Goal: Task Accomplishment & Management: Manage account settings

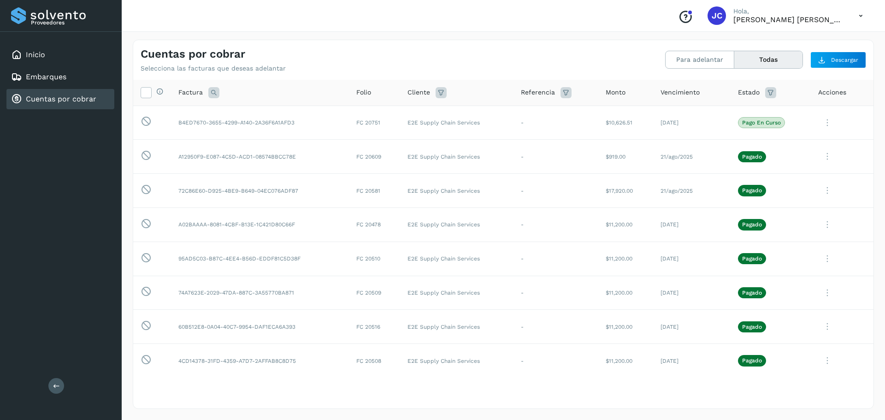
click at [338, 45] on div "Cuentas por cobrar Selecciona las facturas que deseas adelantar Para adelantar …" at bounding box center [503, 56] width 741 height 32
click at [705, 57] on button "Para adelantar" at bounding box center [700, 59] width 69 height 17
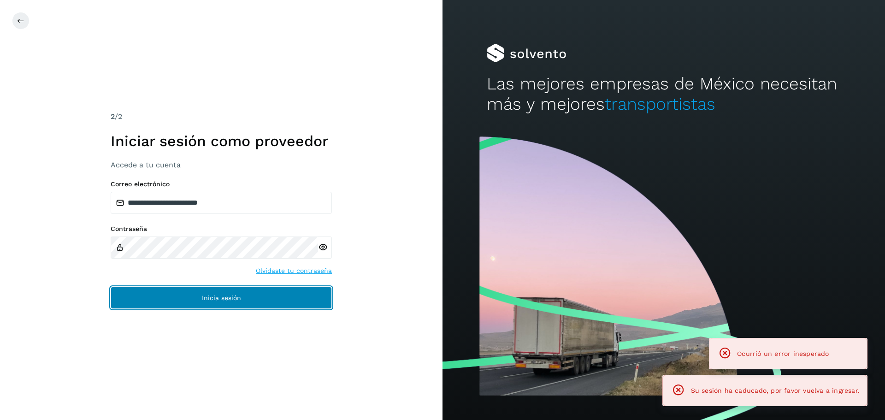
click at [237, 295] on span "Inicia sesión" at bounding box center [221, 298] width 39 height 6
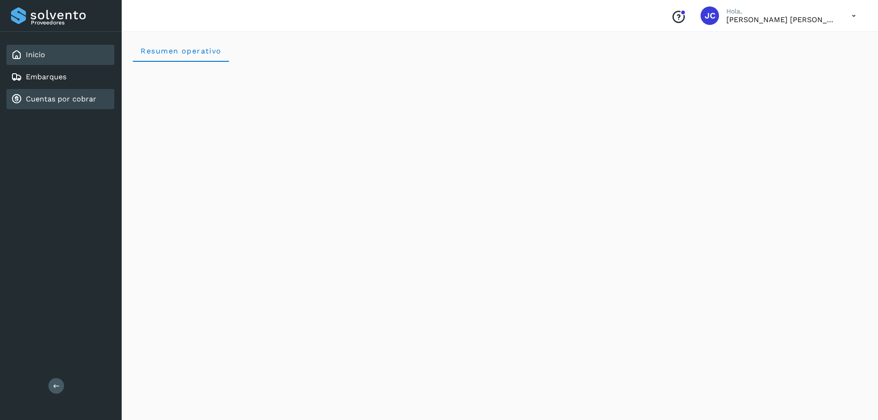
click at [53, 99] on link "Cuentas por cobrar" at bounding box center [61, 99] width 71 height 9
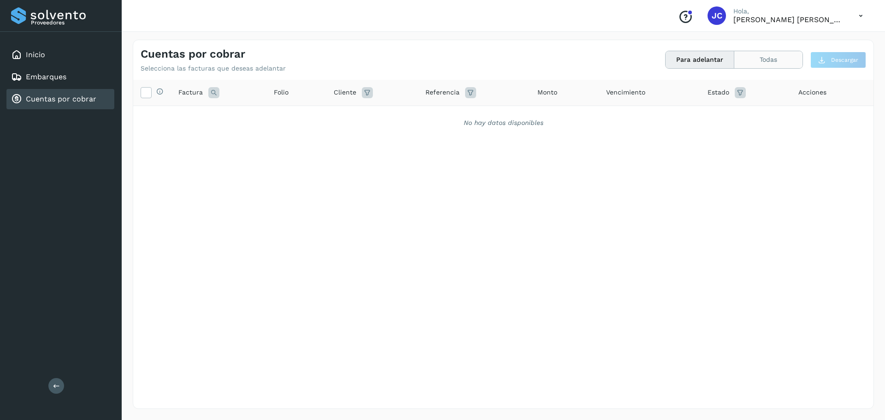
click at [770, 58] on button "Todas" at bounding box center [769, 59] width 68 height 17
